Goal: Information Seeking & Learning: Understand process/instructions

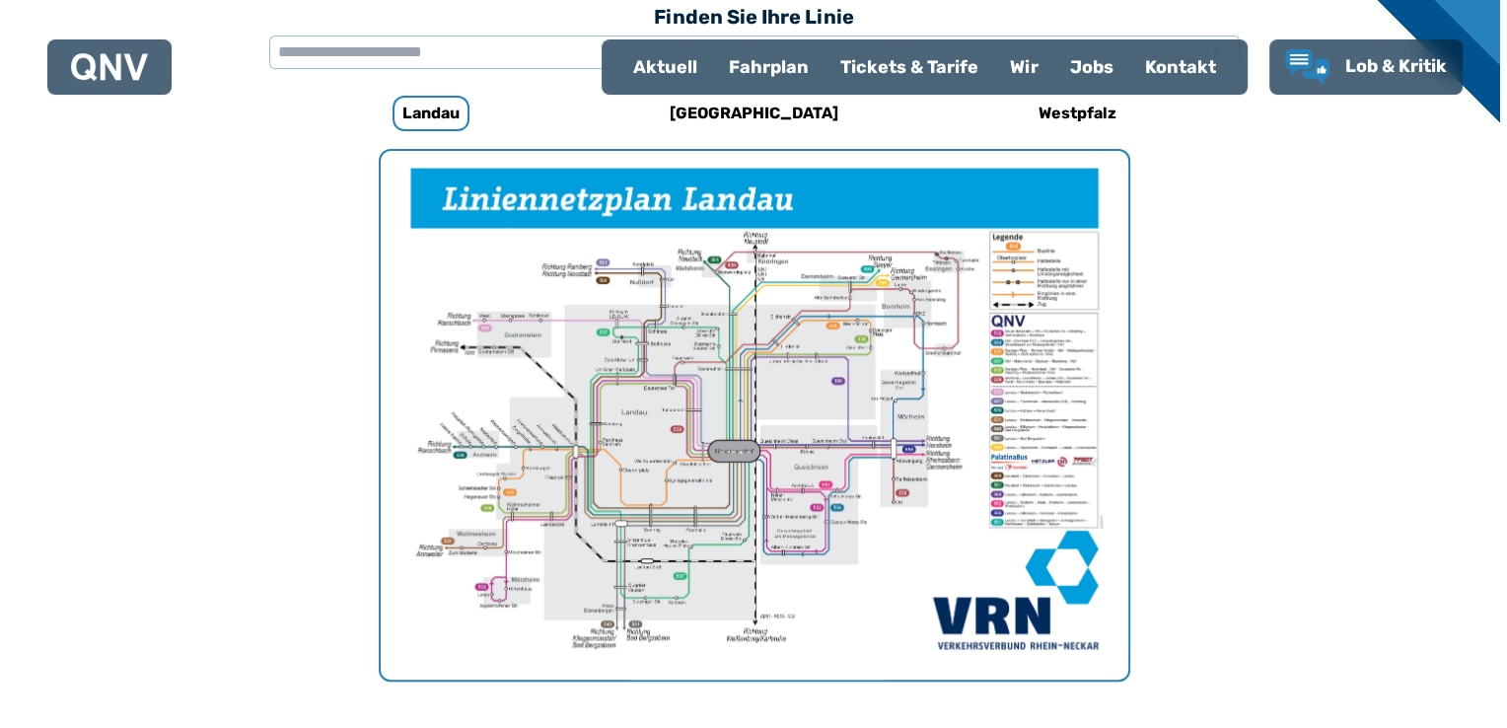
scroll to position [607, 0]
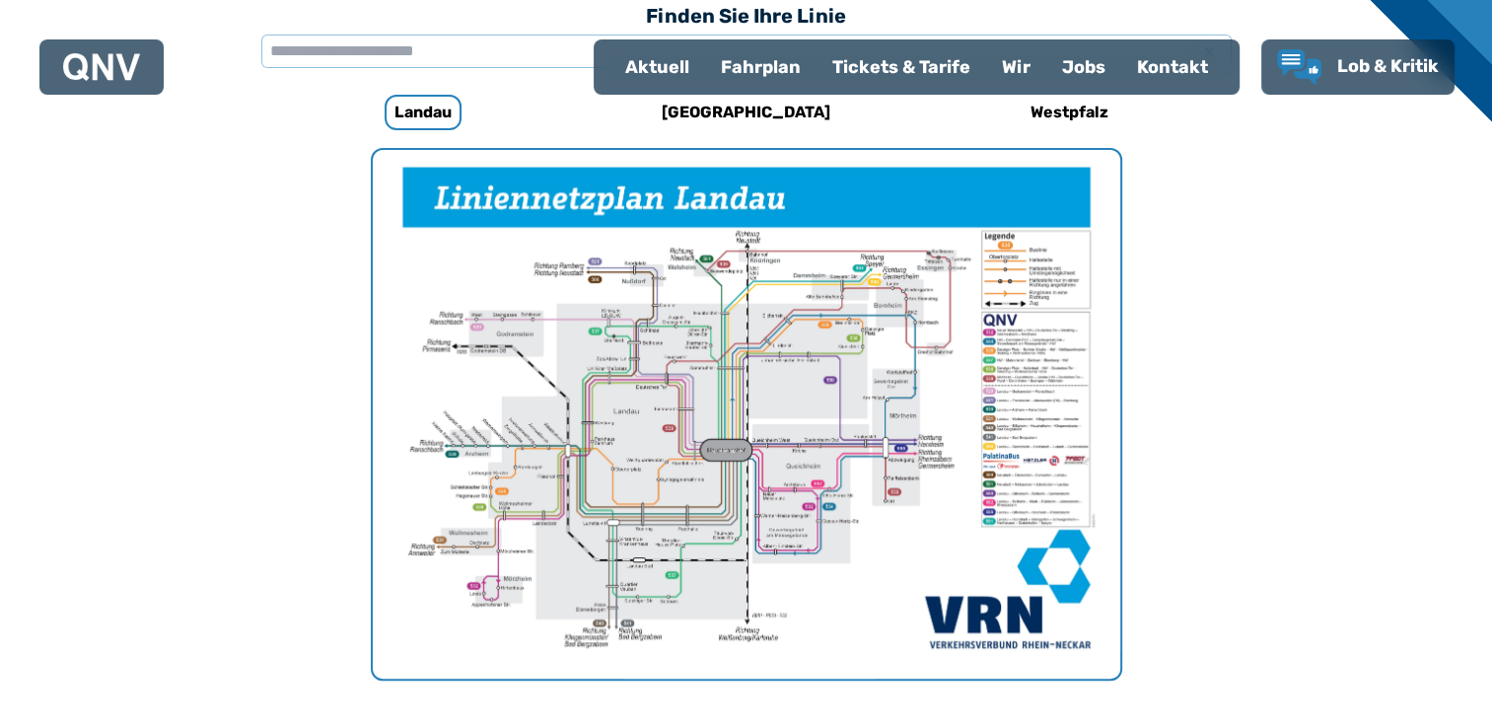
click at [917, 368] on img "1 von 1" at bounding box center [746, 414] width 747 height 528
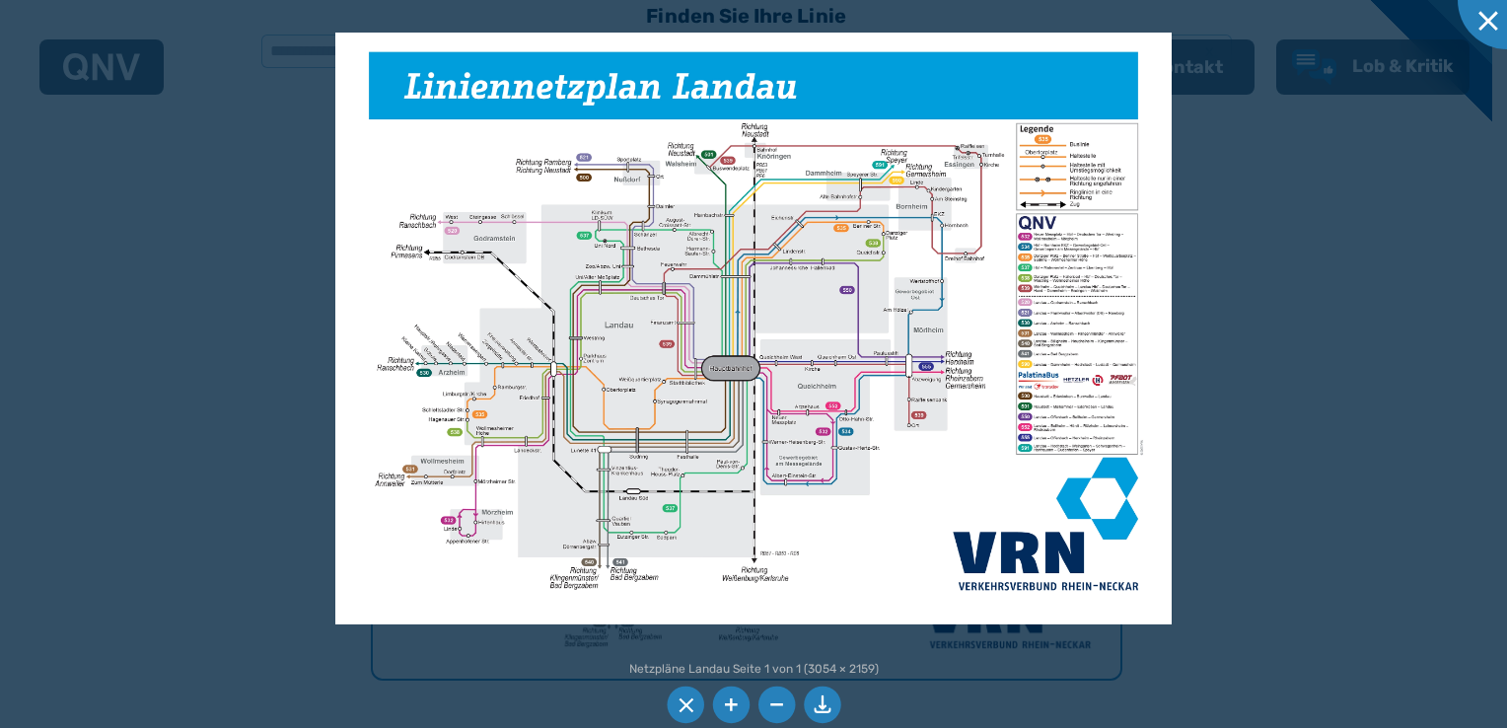
click at [726, 703] on li at bounding box center [730, 704] width 37 height 37
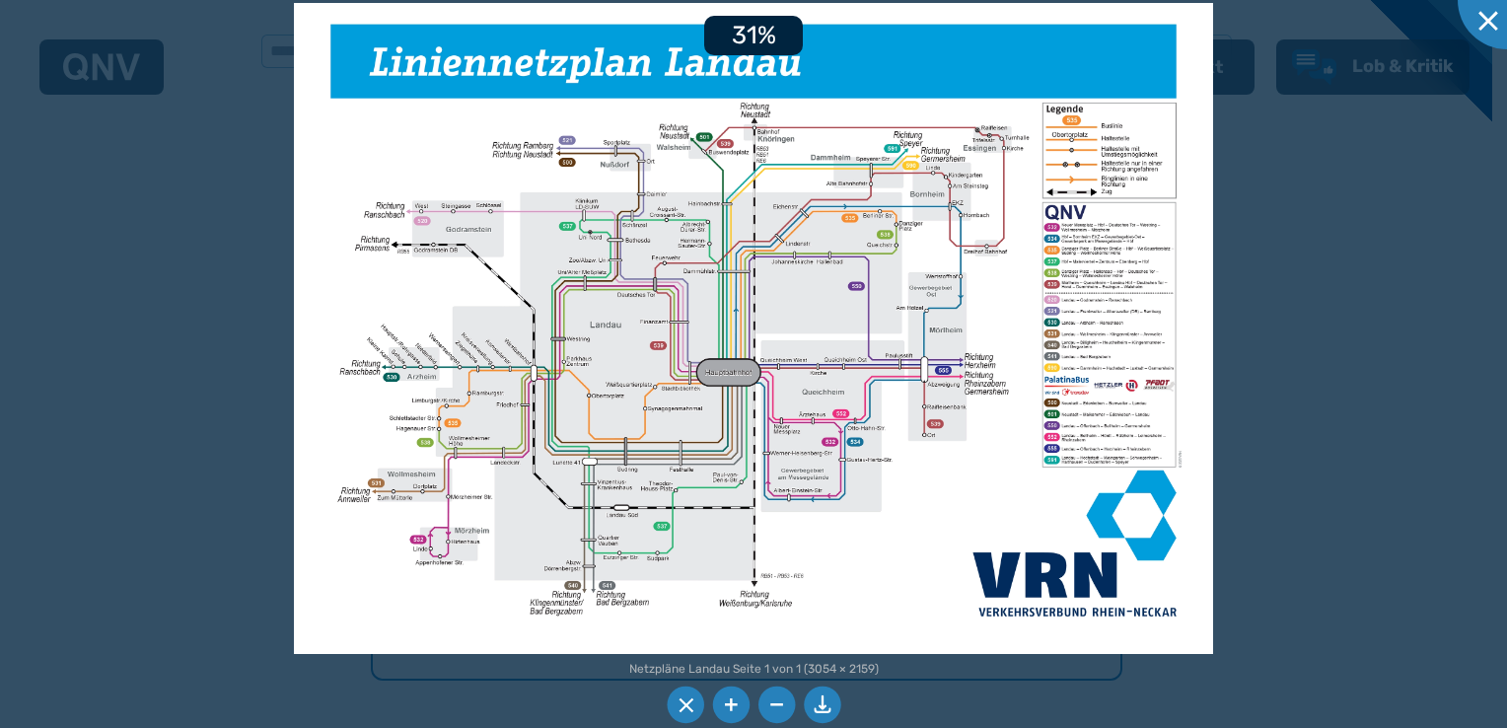
click at [726, 703] on li at bounding box center [730, 704] width 37 height 37
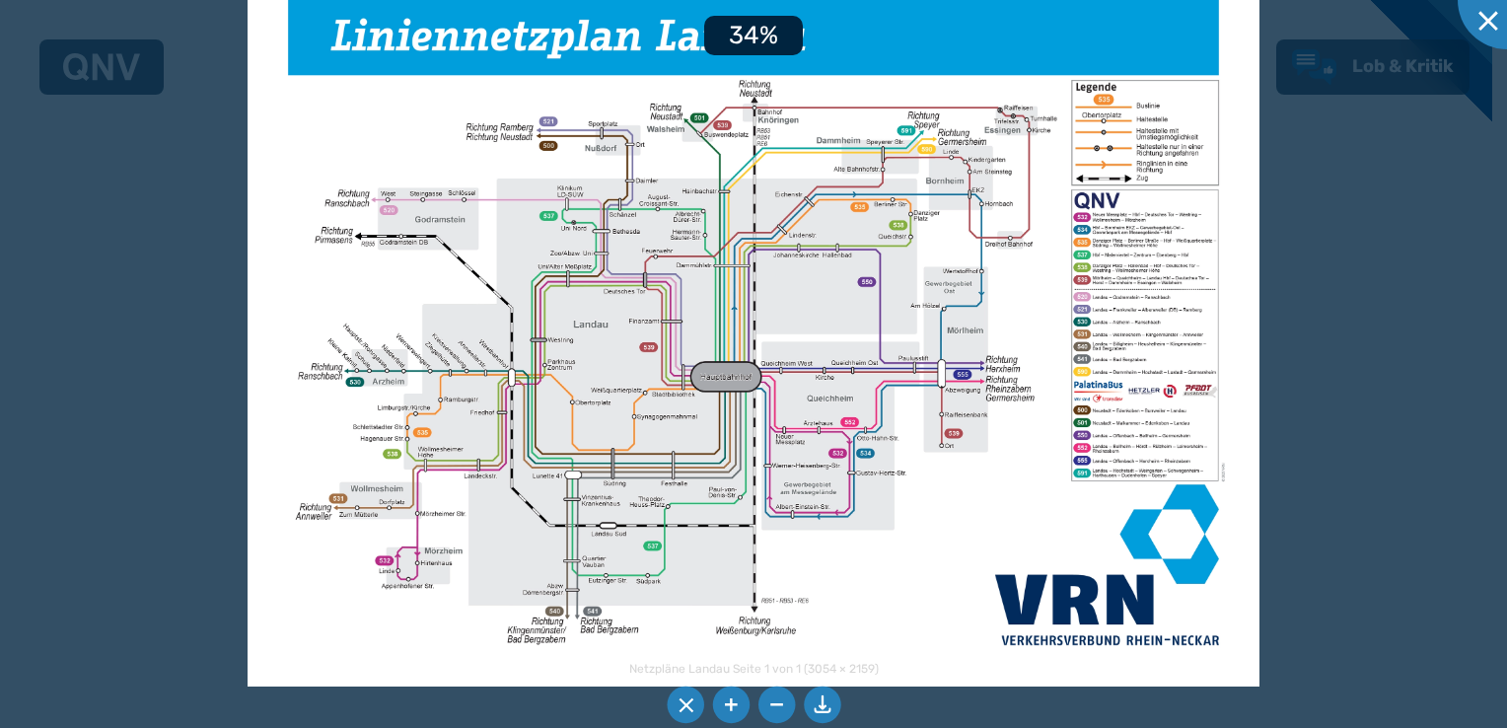
click at [726, 703] on li at bounding box center [730, 704] width 37 height 37
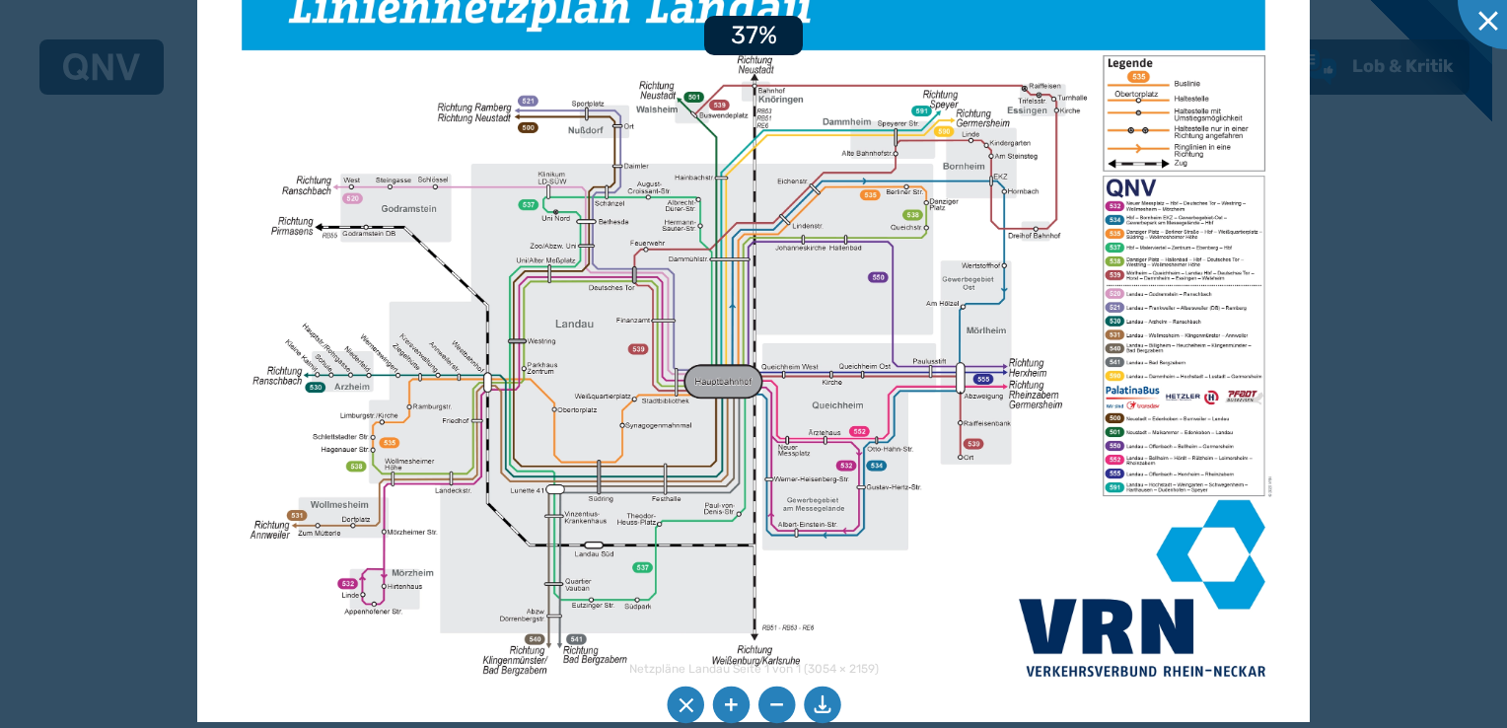
click at [726, 703] on li at bounding box center [730, 704] width 37 height 37
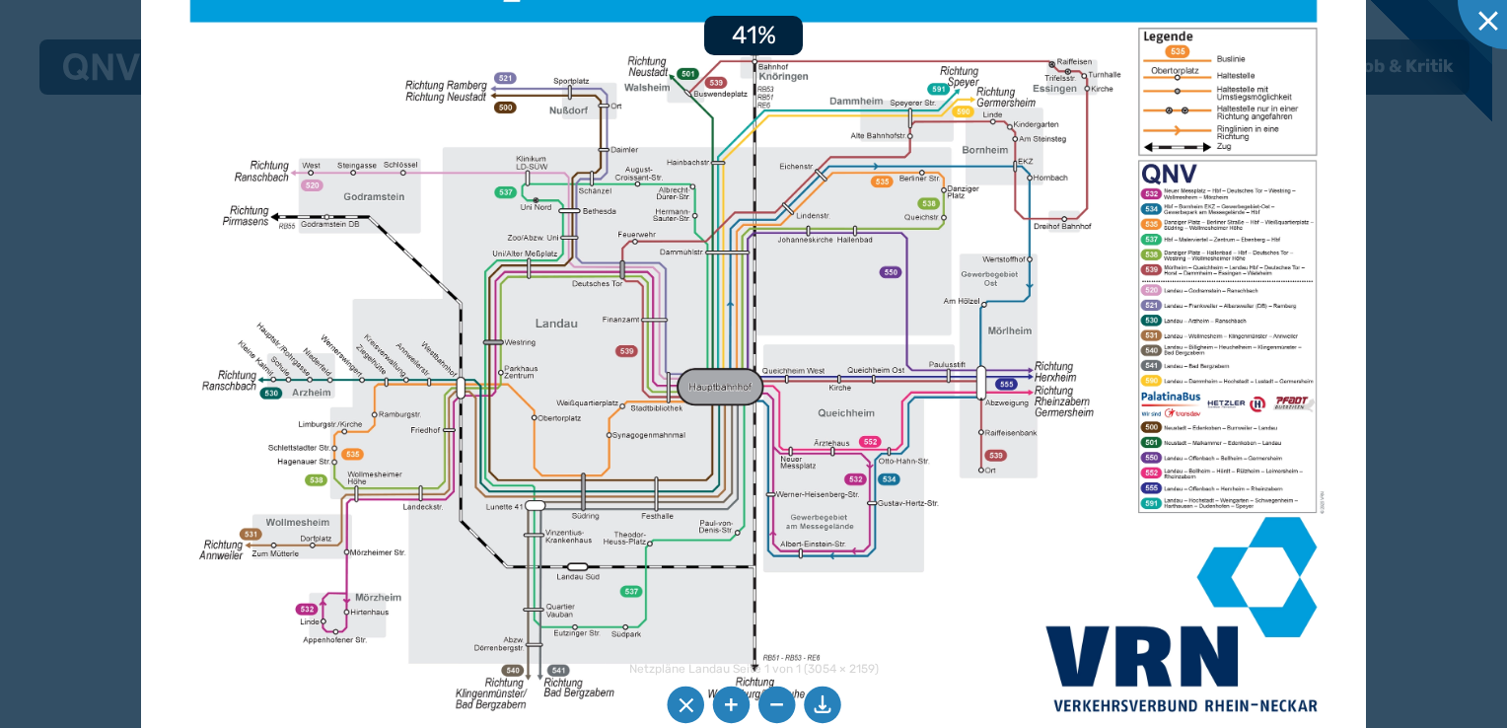
click at [726, 703] on li at bounding box center [730, 704] width 37 height 37
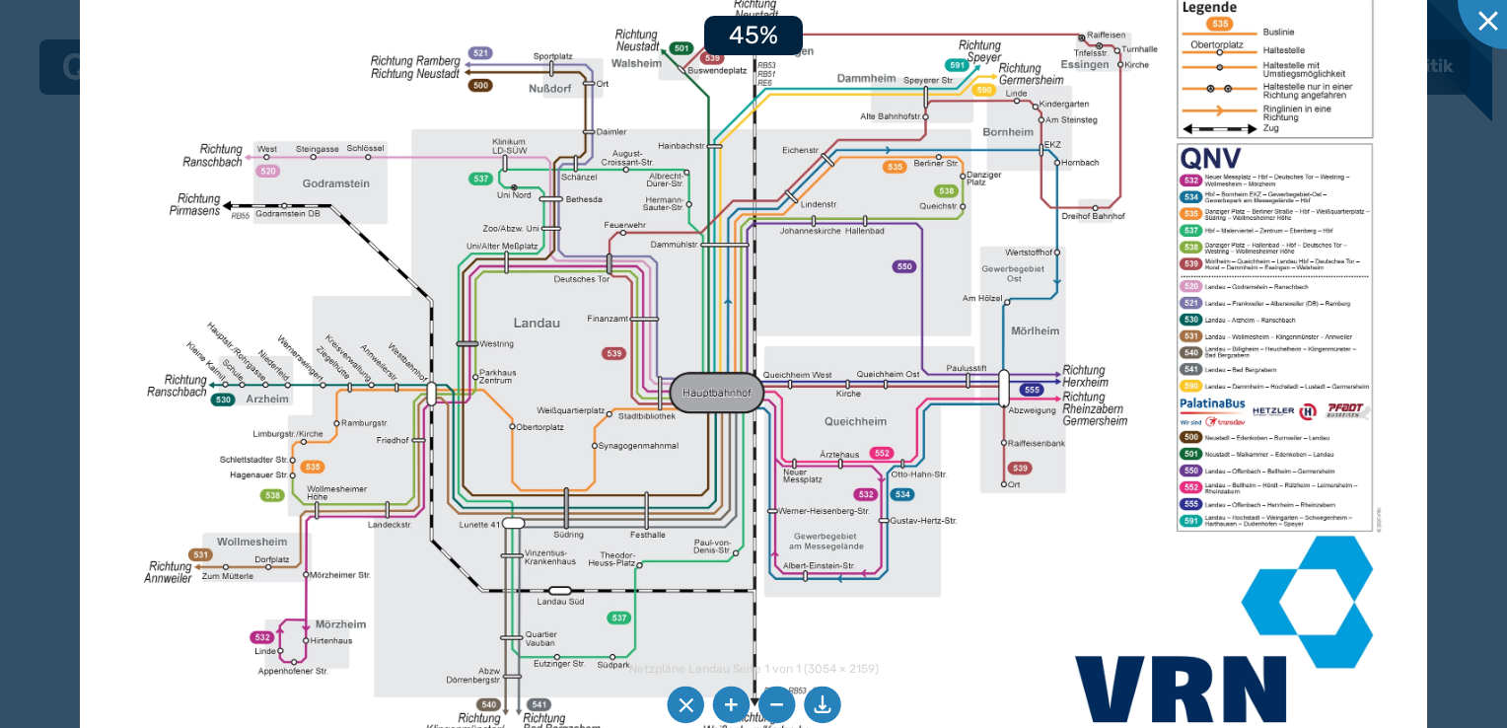
click at [726, 703] on li at bounding box center [730, 704] width 37 height 37
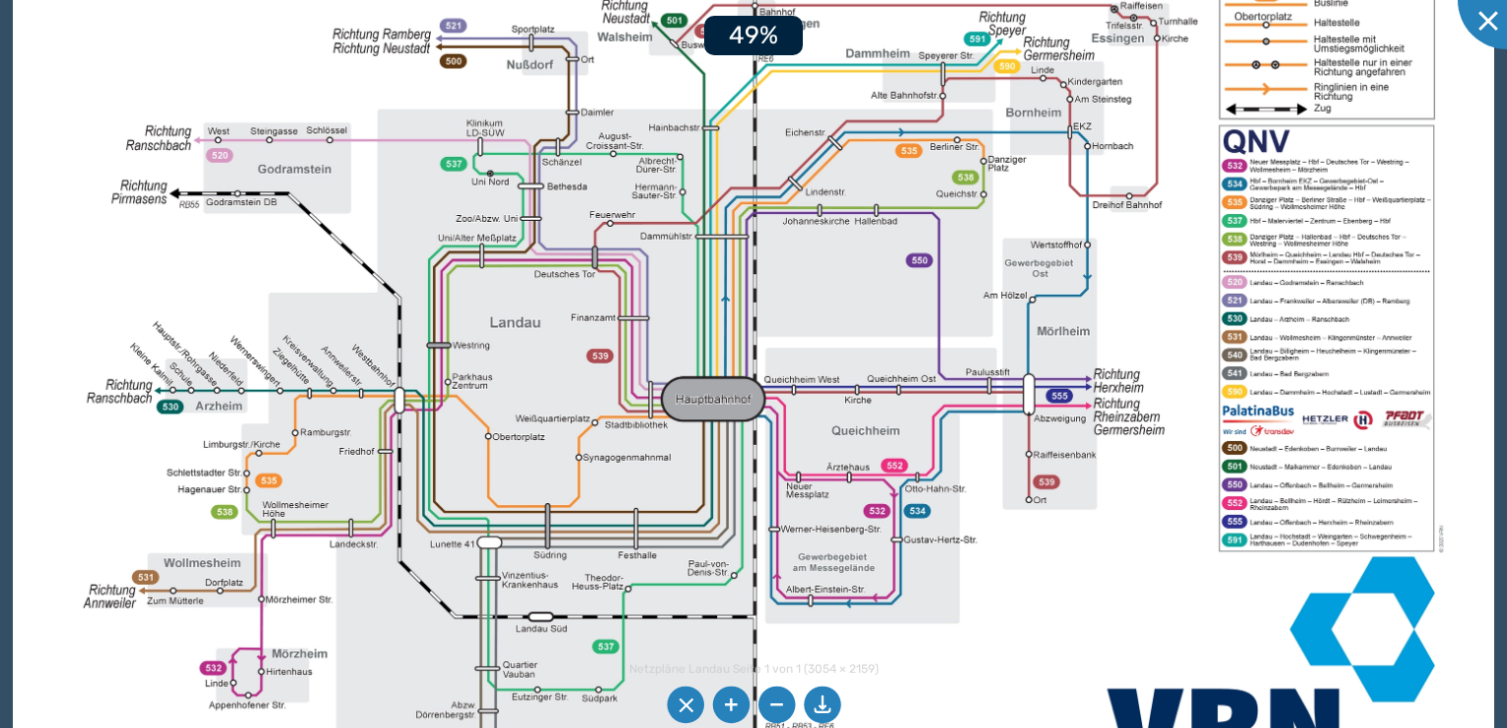
click at [726, 703] on li at bounding box center [730, 704] width 37 height 37
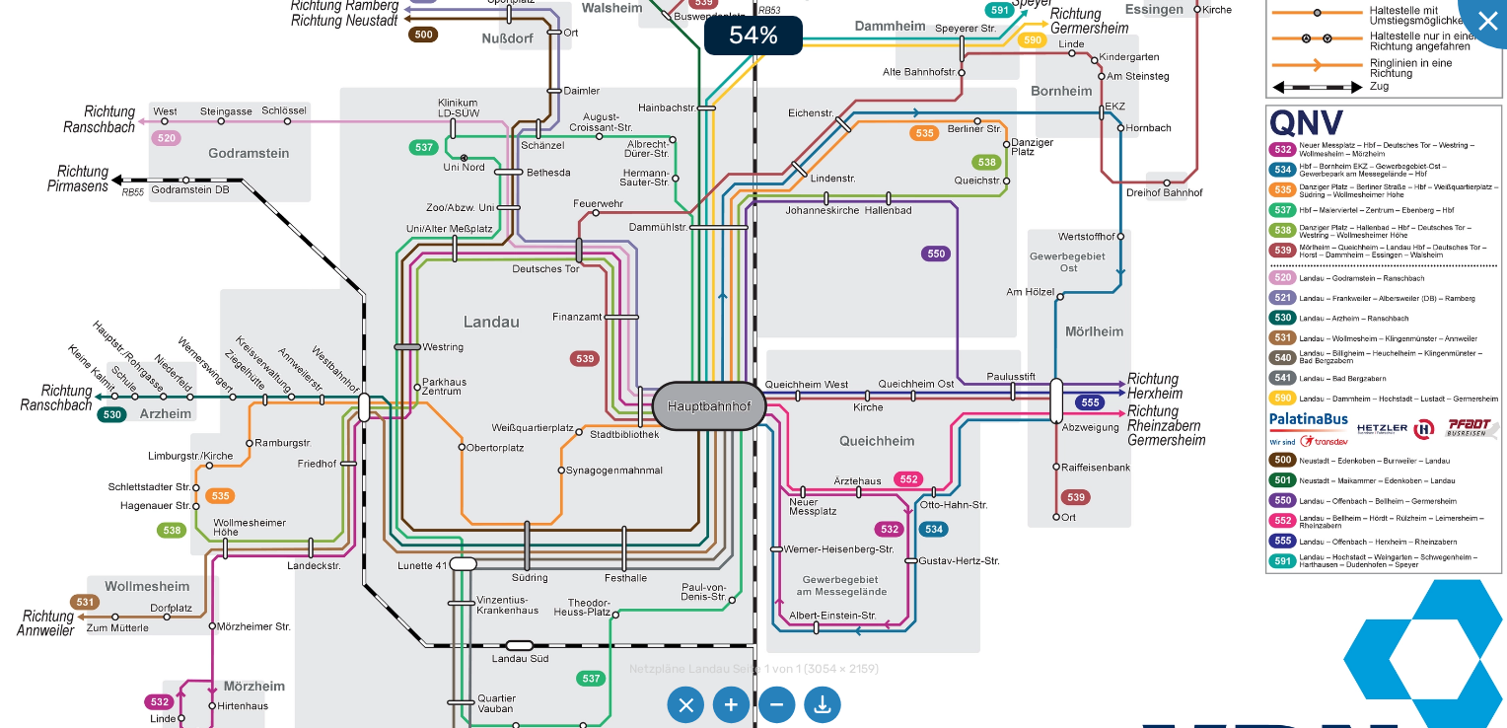
click at [726, 703] on li at bounding box center [730, 704] width 37 height 37
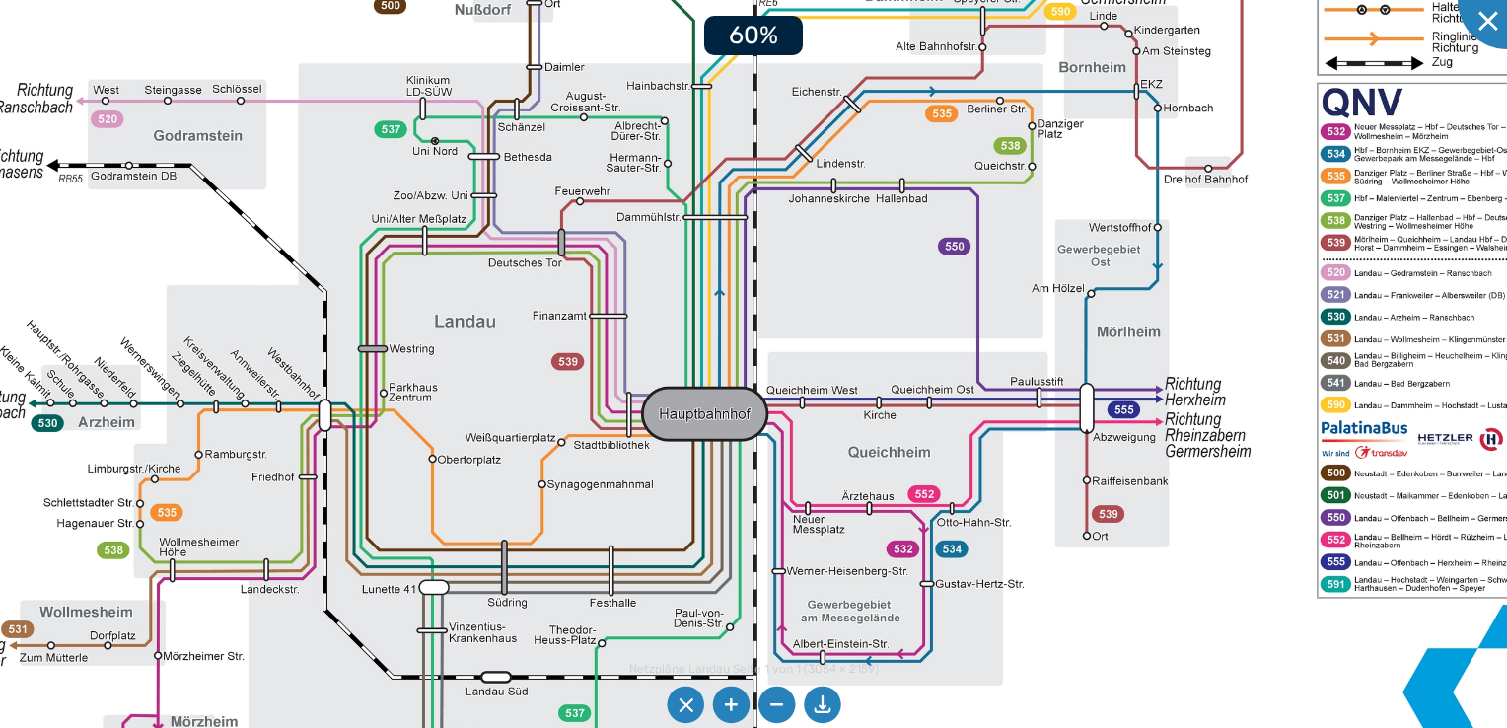
click at [726, 703] on li at bounding box center [730, 704] width 37 height 37
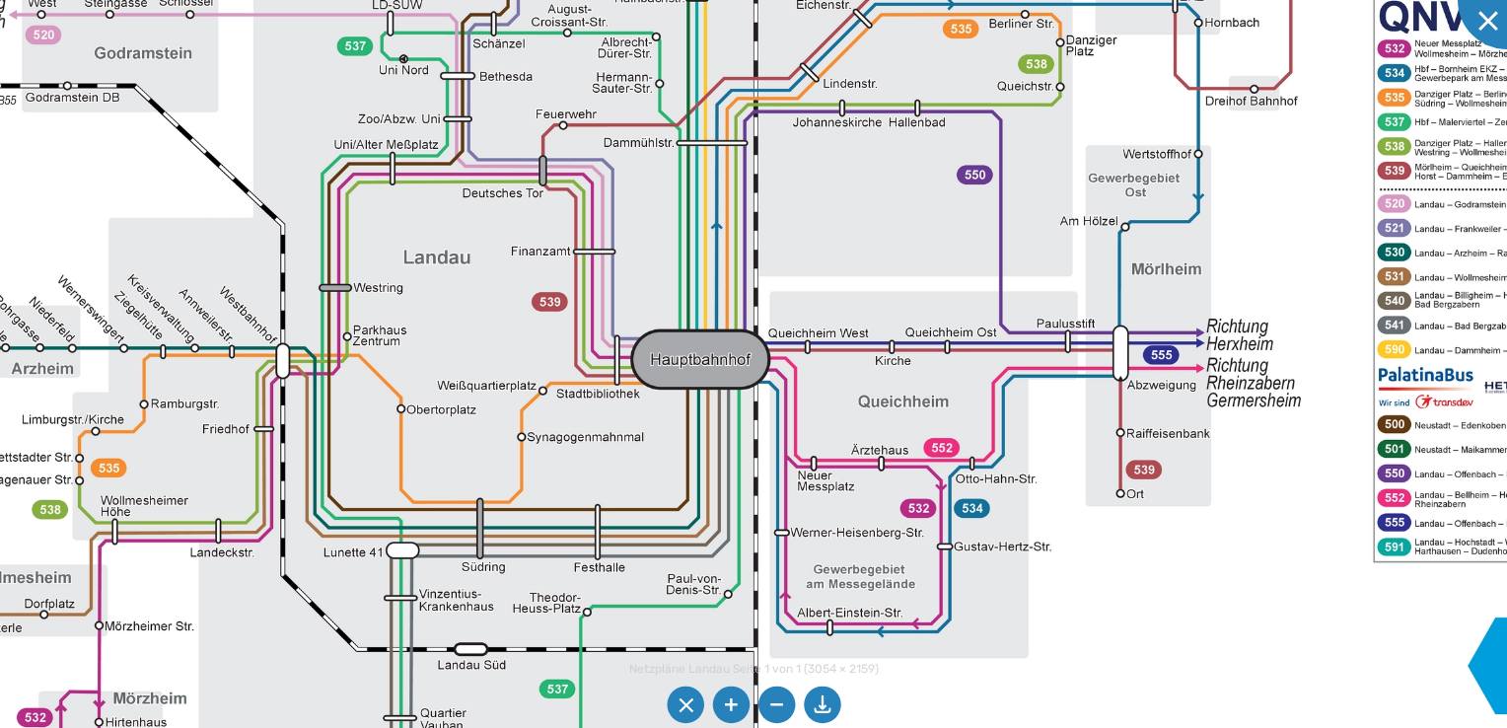
click at [968, 587] on img at bounding box center [753, 264] width 1971 height 1393
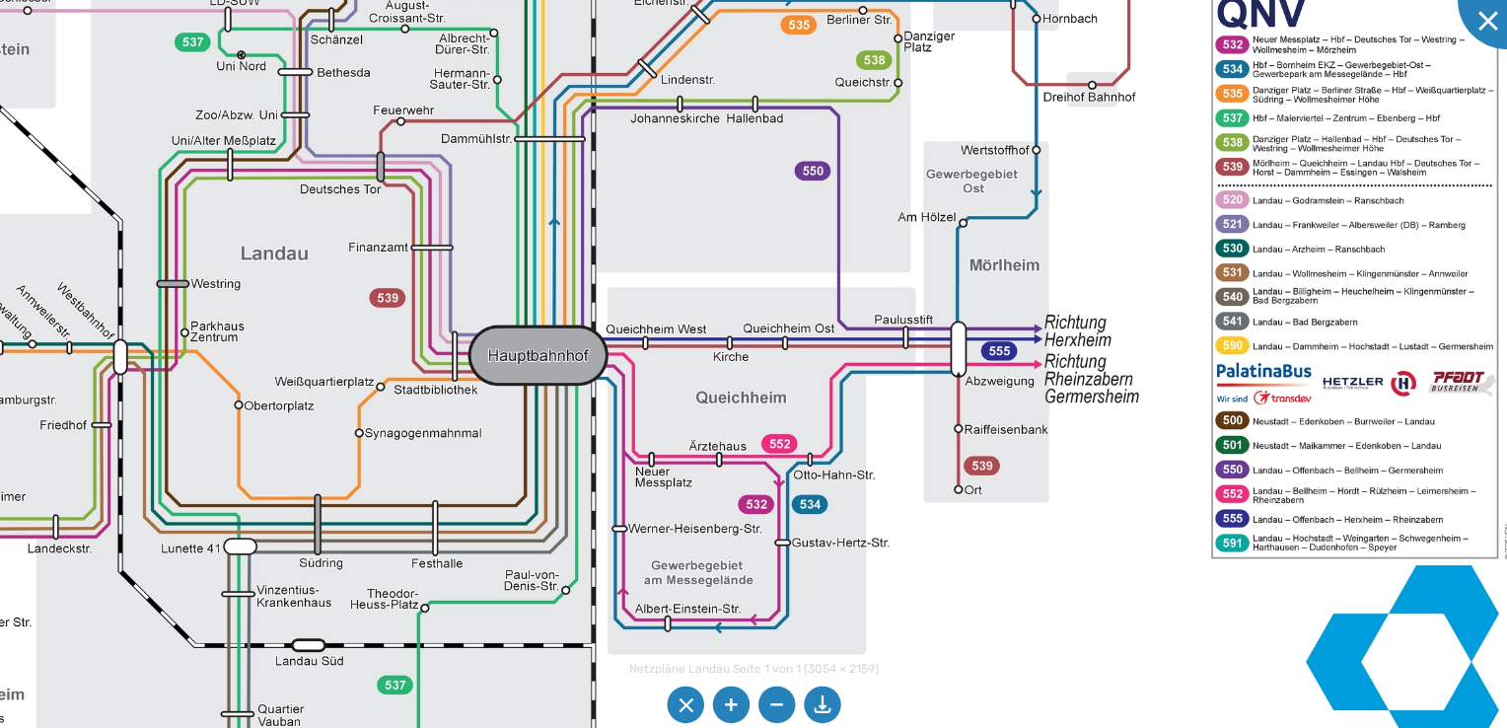
click at [1056, 550] on img at bounding box center [591, 260] width 1971 height 1393
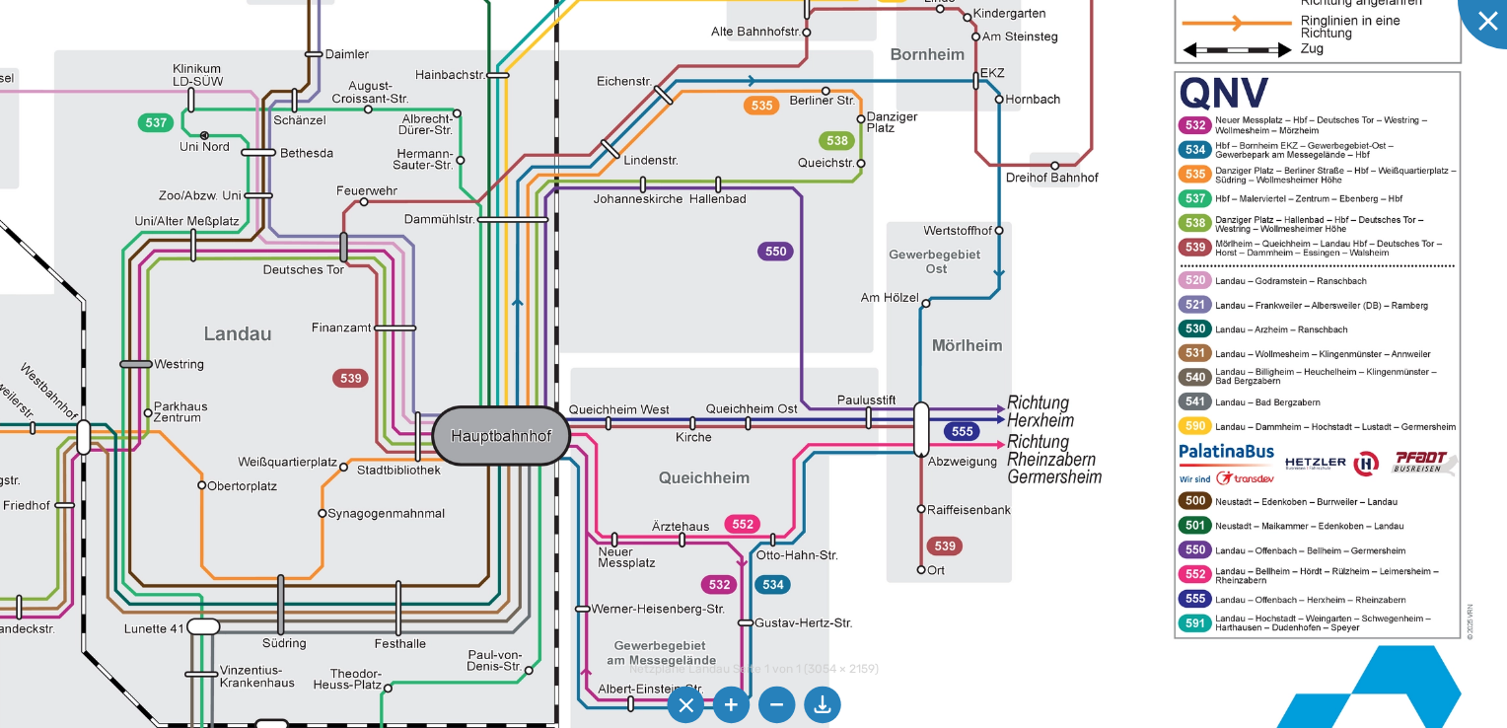
click at [1143, 435] on img at bounding box center [554, 341] width 1971 height 1393
